Goal: Transaction & Acquisition: Purchase product/service

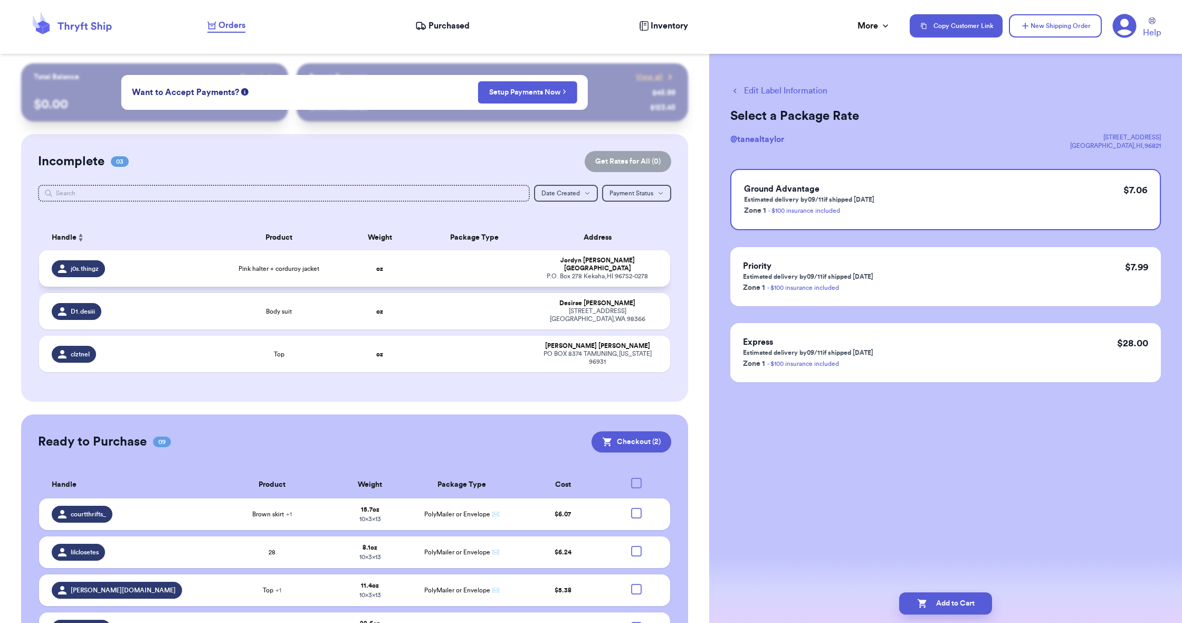
click at [265, 272] on span "Pink halter + corduroy jacket" at bounding box center [279, 268] width 81 height 8
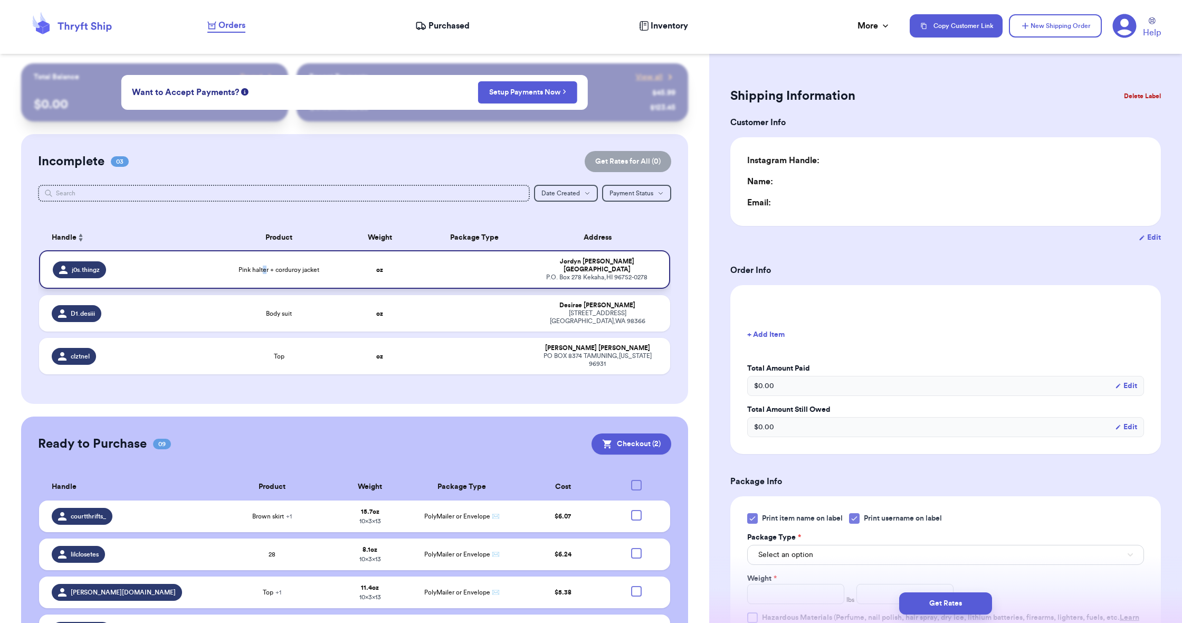
type input "0"
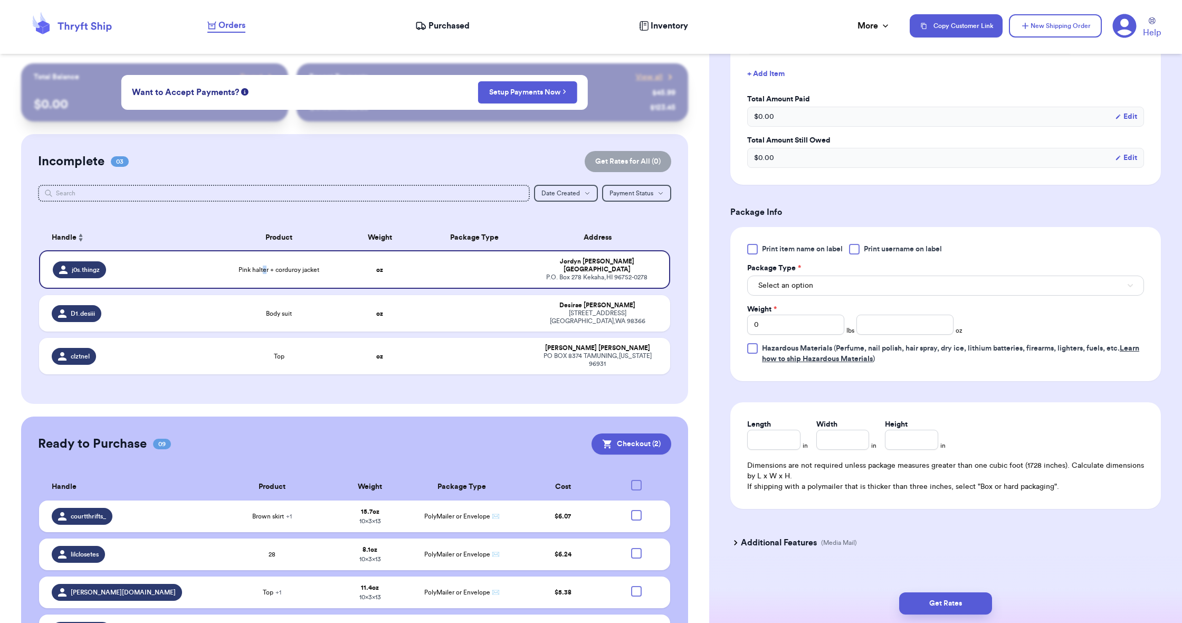
scroll to position [306, 0]
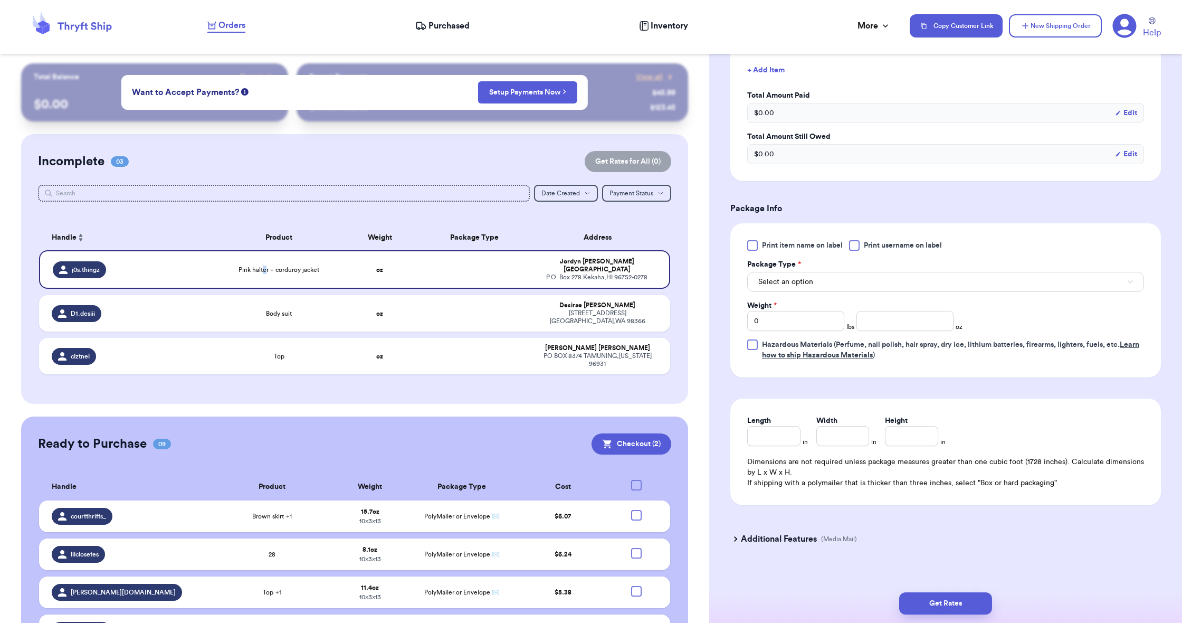
click at [791, 279] on span "Select an option" at bounding box center [785, 282] width 55 height 11
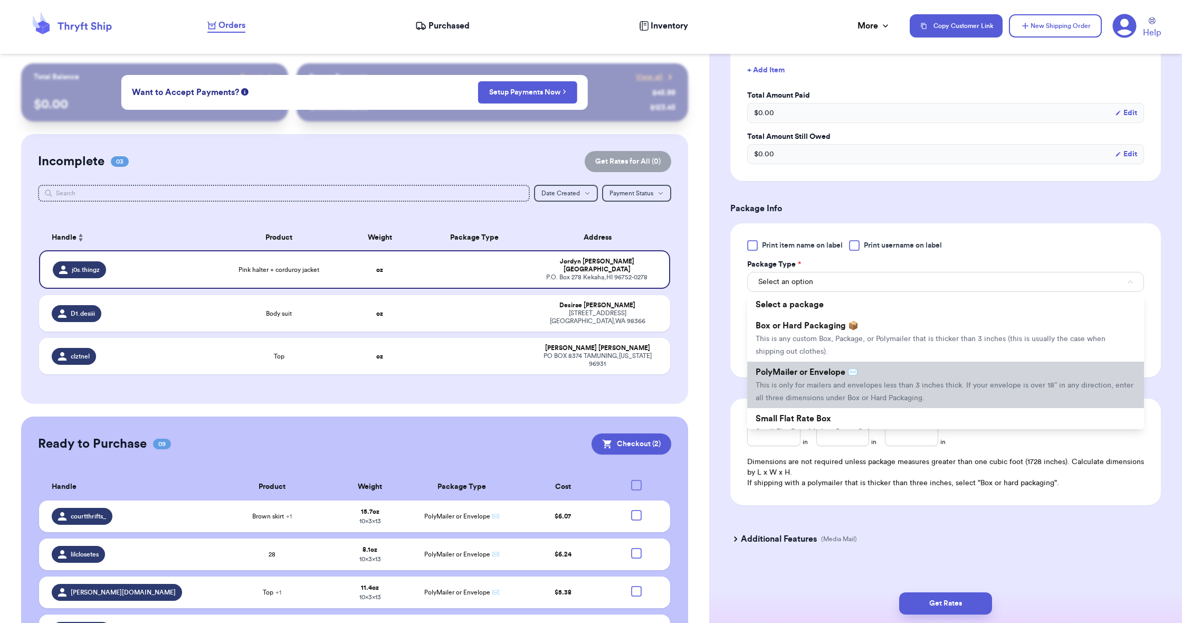
click at [792, 383] on li "PolyMailer or Envelope ✉️ This is only for mailers and envelopes less than 3 in…" at bounding box center [945, 385] width 397 height 46
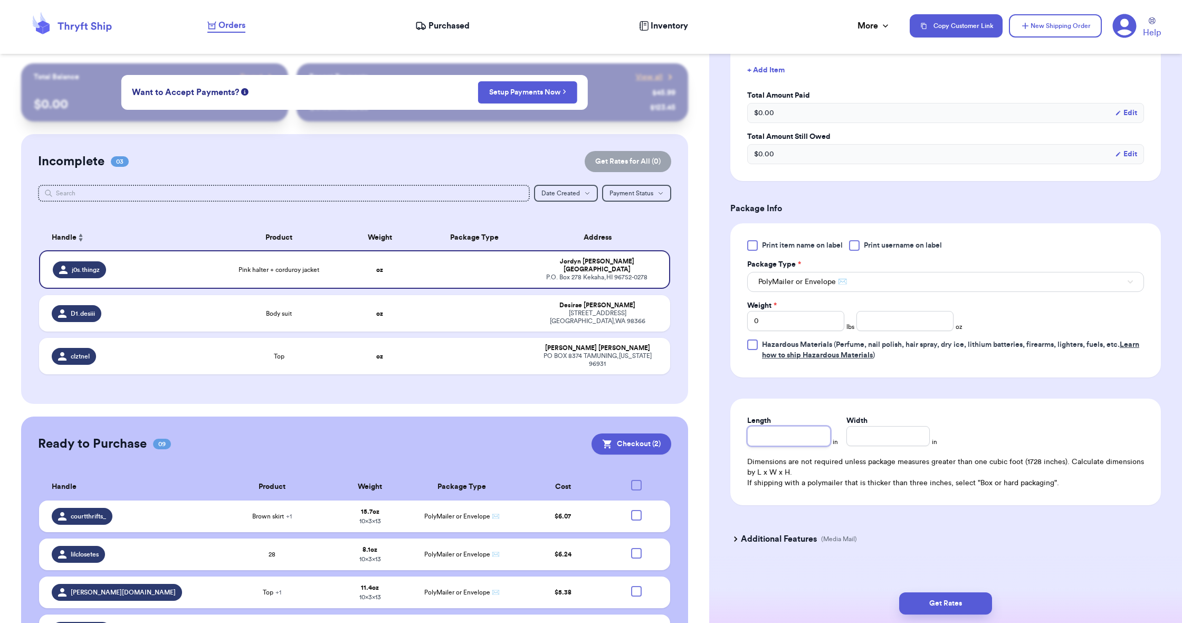
click at [791, 442] on input "Length" at bounding box center [788, 436] width 83 height 20
type input "1"
type input "13"
click at [907, 442] on input "Width *" at bounding box center [888, 436] width 83 height 20
type input "1"
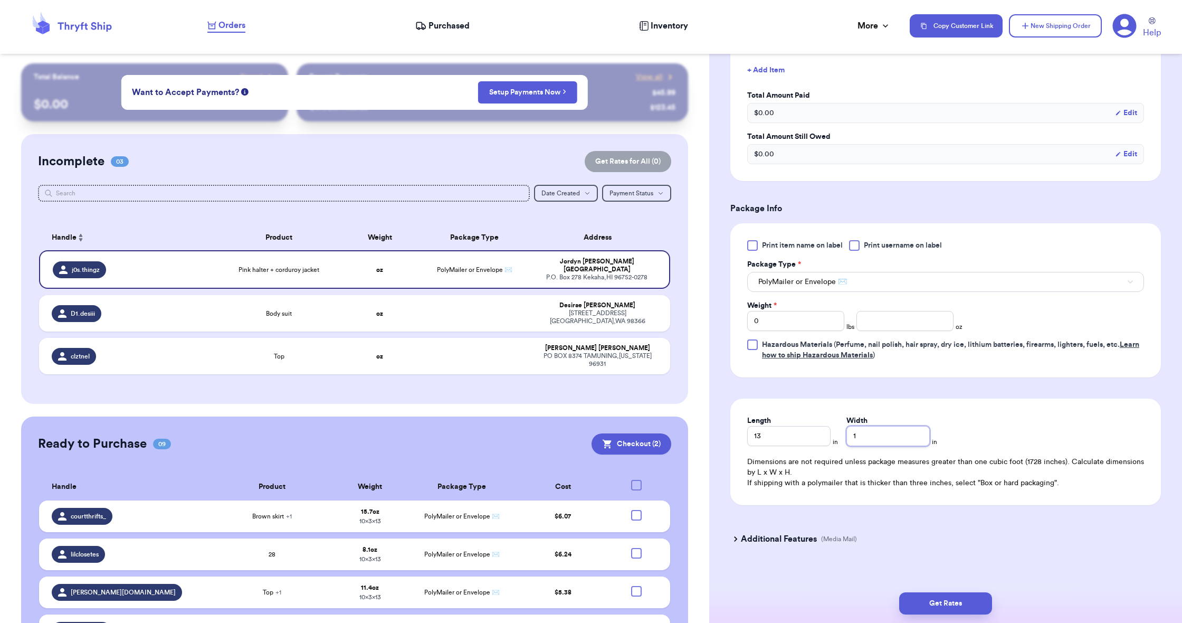
type input "10"
click at [866, 322] on input "number" at bounding box center [905, 321] width 97 height 20
type input "14.8"
click at [936, 595] on button "Get Rates" at bounding box center [945, 603] width 93 height 22
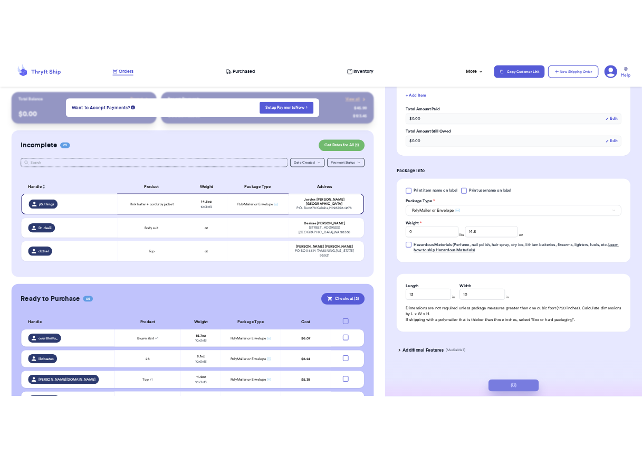
scroll to position [0, 0]
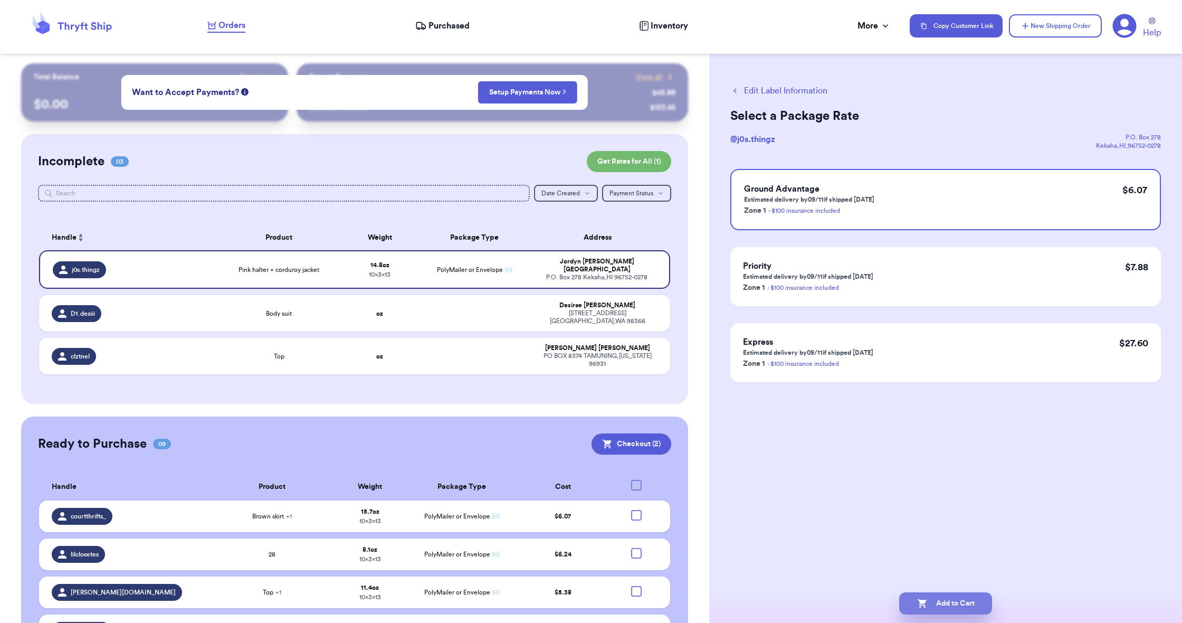
click at [951, 597] on button "Add to Cart" at bounding box center [945, 603] width 93 height 22
